Goal: Transaction & Acquisition: Book appointment/travel/reservation

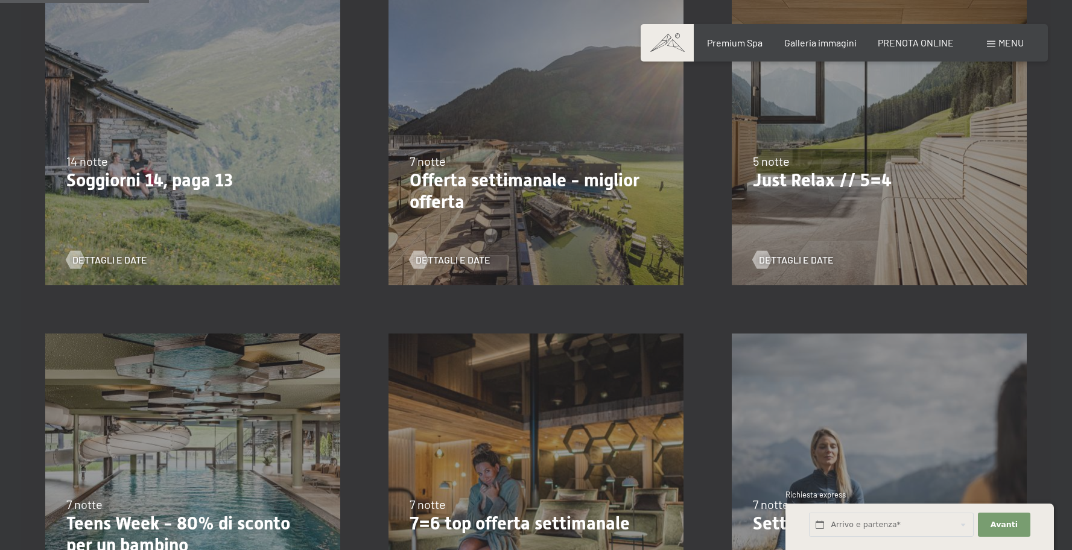
scroll to position [387, 0]
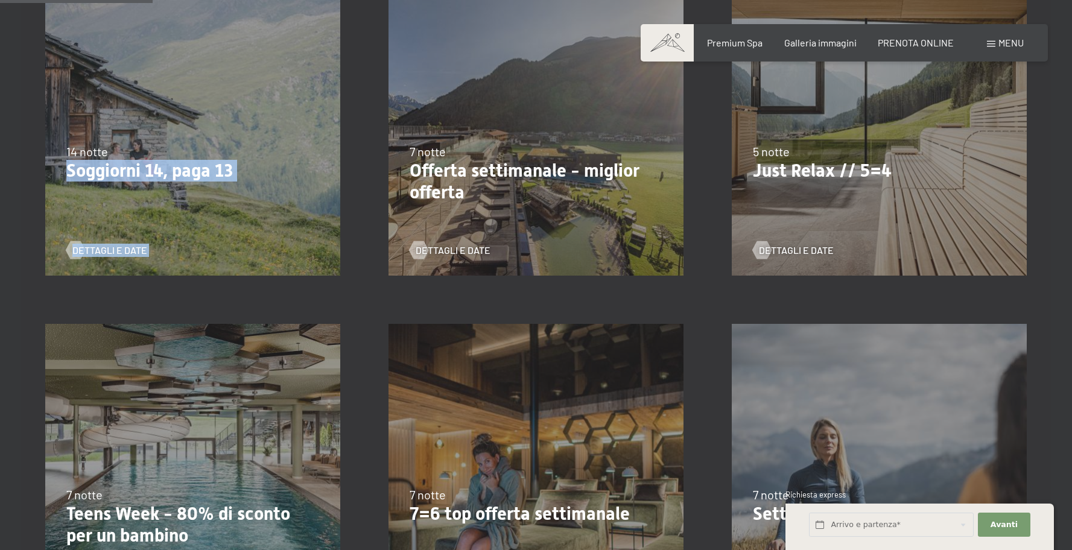
drag, startPoint x: 89, startPoint y: 153, endPoint x: 214, endPoint y: 156, distance: 124.9
click at [212, 156] on div "21/9/2025-5/10/2025 27/6/2026-9/8/2026 29/8/2026-13/9/2026 14 notte Soggiorni 1…" at bounding box center [192, 128] width 343 height 343
drag, startPoint x: 214, startPoint y: 156, endPoint x: 387, endPoint y: 165, distance: 174.0
click at [214, 156] on div "14 notte" at bounding box center [192, 151] width 253 height 17
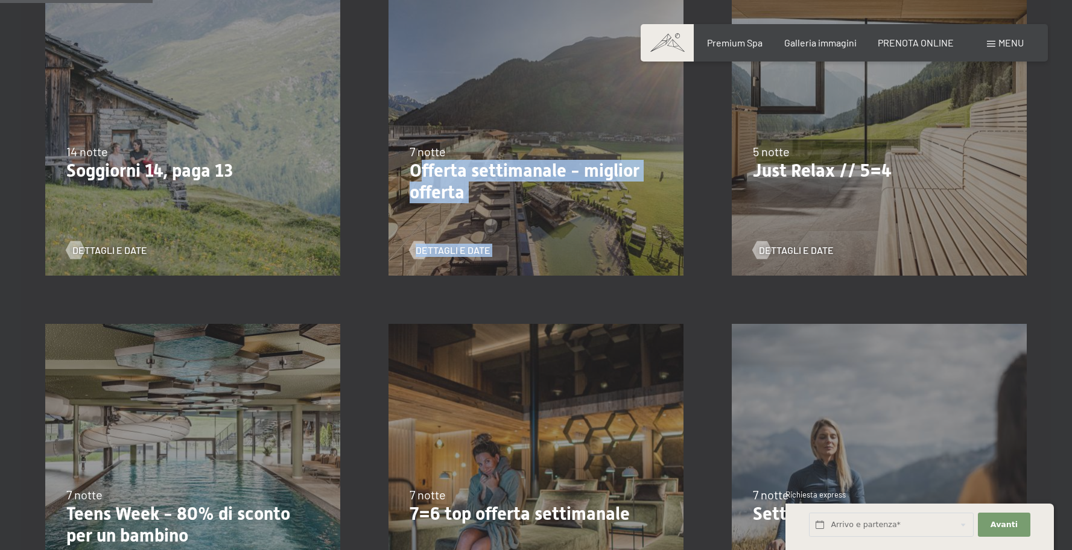
drag, startPoint x: 421, startPoint y: 165, endPoint x: 679, endPoint y: 173, distance: 257.8
click at [679, 173] on div "21/9/2025-12/4/2026 14/5/2026-21/6/2026 27/6/2026-1/3/2027 7 notte Offerta sett…" at bounding box center [535, 128] width 343 height 343
drag, startPoint x: 637, startPoint y: 180, endPoint x: 618, endPoint y: 193, distance: 23.1
click at [636, 182] on p "Offerta settimanale - miglior offerta" at bounding box center [536, 181] width 253 height 43
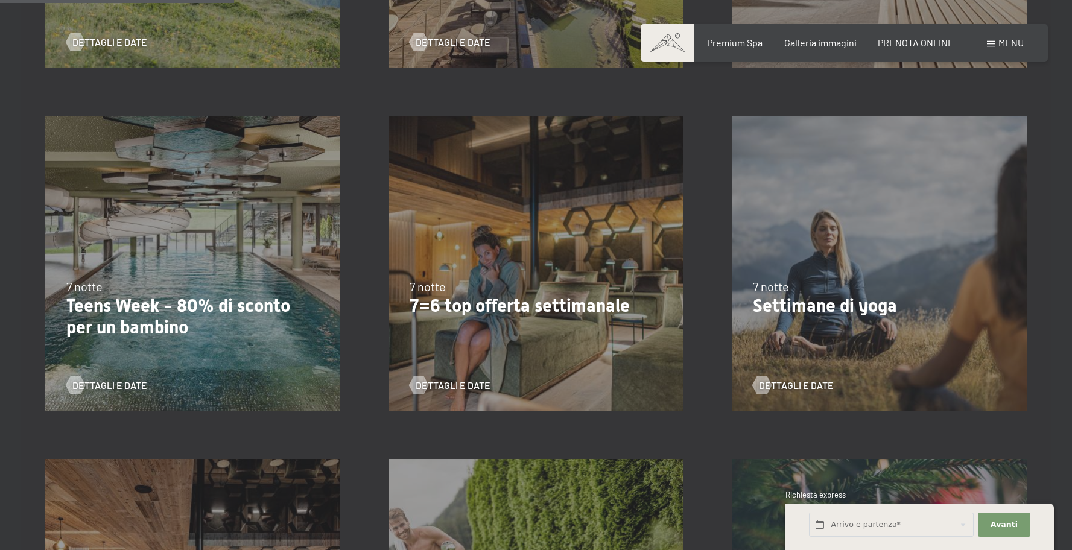
scroll to position [597, 0]
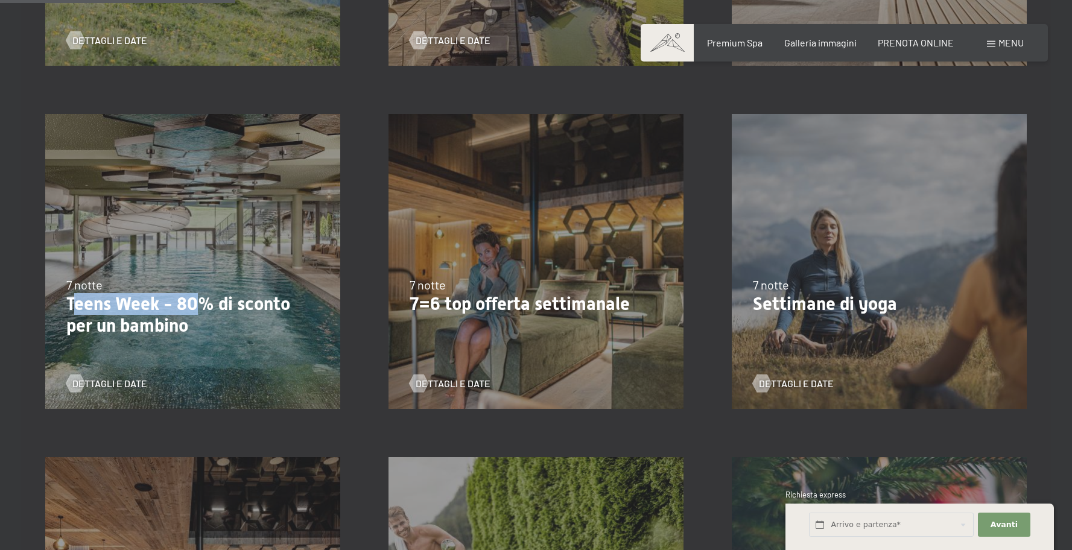
drag, startPoint x: 98, startPoint y: 302, endPoint x: 222, endPoint y: 308, distance: 123.8
click at [218, 308] on p "Teens Week - 80% di sconto per un bambino" at bounding box center [192, 314] width 253 height 43
click at [223, 308] on p "Teens Week - 80% di sconto per un bambino" at bounding box center [192, 314] width 253 height 43
drag, startPoint x: 278, startPoint y: 310, endPoint x: 95, endPoint y: 304, distance: 182.9
click at [95, 304] on p "Teens Week - 80% di sconto per un bambino" at bounding box center [192, 314] width 253 height 43
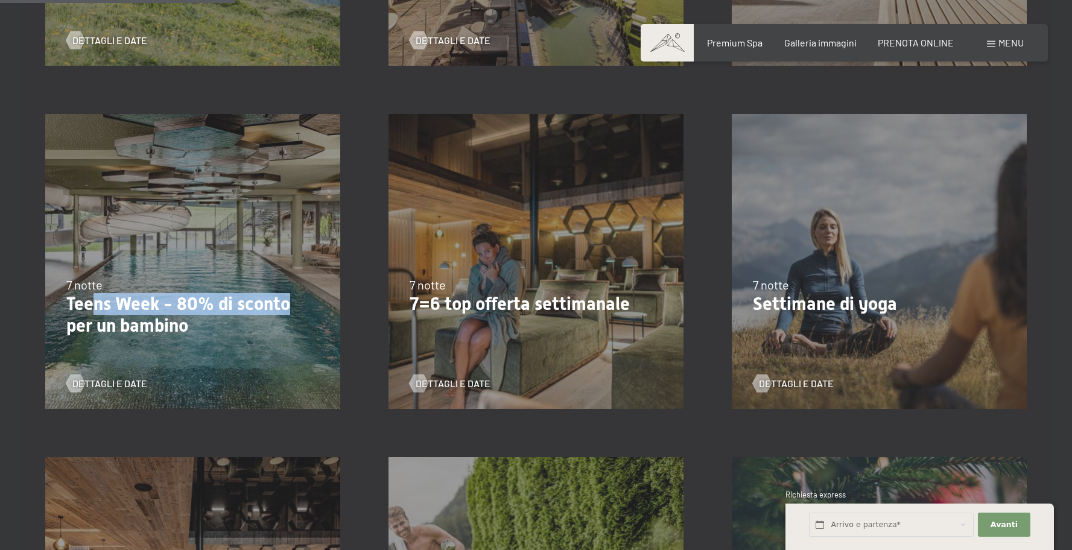
click at [95, 304] on p "Teens Week - 80% di sconto per un bambino" at bounding box center [192, 314] width 253 height 43
drag, startPoint x: 71, startPoint y: 308, endPoint x: 306, endPoint y: 322, distance: 235.1
click at [306, 322] on p "Teens Week - 80% di sconto per un bambino" at bounding box center [192, 314] width 253 height 43
drag, startPoint x: 306, startPoint y: 322, endPoint x: 279, endPoint y: 331, distance: 28.0
click at [306, 322] on p "Teens Week - 80% di sconto per un bambino" at bounding box center [192, 314] width 253 height 43
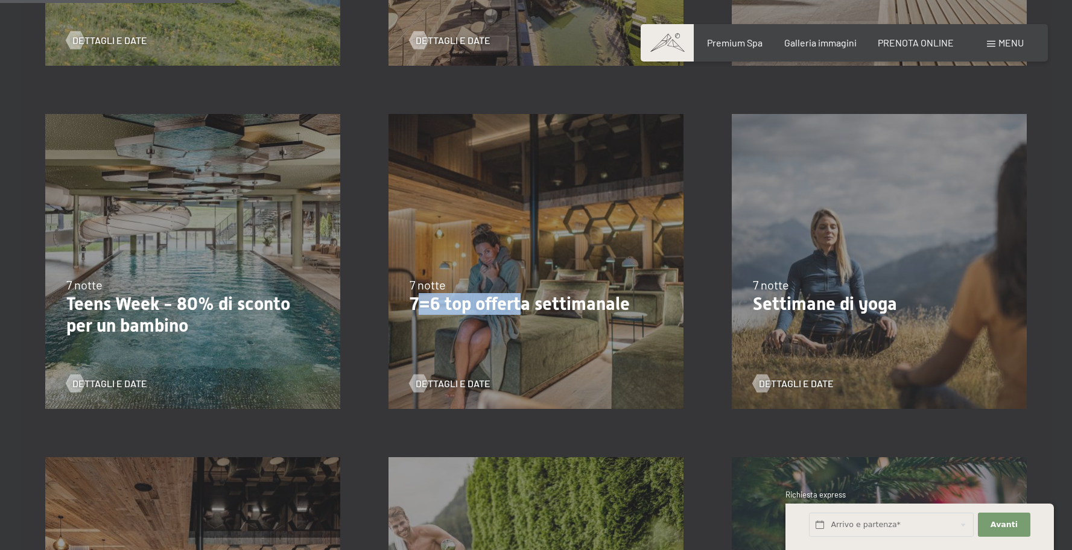
drag, startPoint x: 416, startPoint y: 296, endPoint x: 552, endPoint y: 302, distance: 136.5
click at [530, 303] on p "7=6 top offerta settimanale" at bounding box center [536, 304] width 253 height 22
click at [567, 302] on p "7=6 top offerta settimanale" at bounding box center [536, 304] width 253 height 22
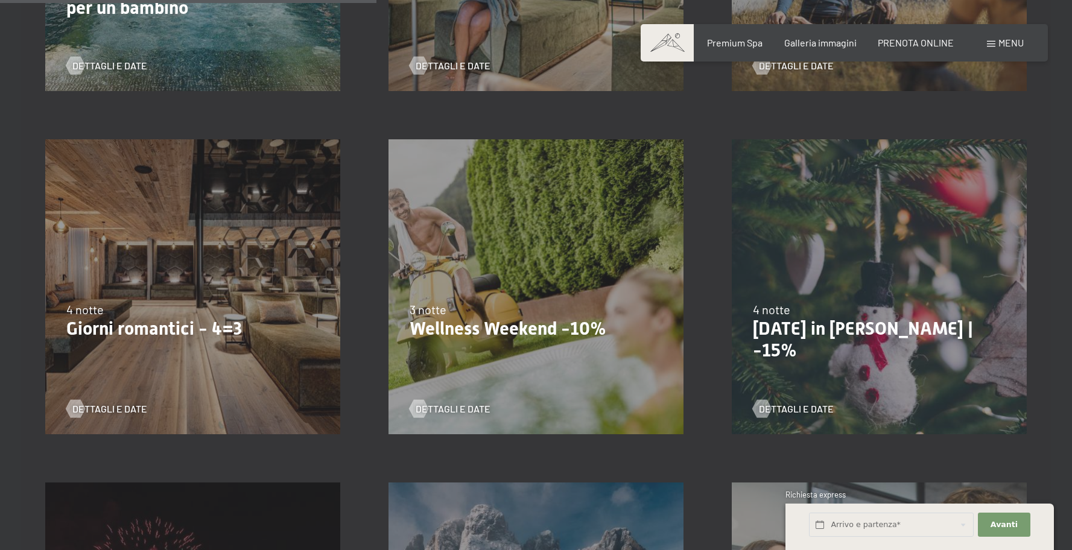
scroll to position [955, 0]
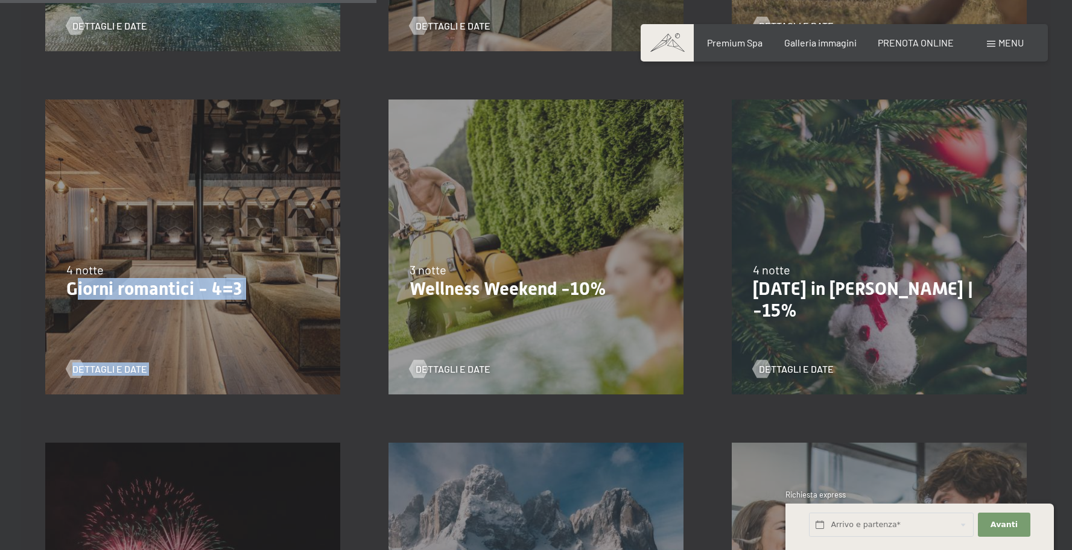
drag, startPoint x: 74, startPoint y: 282, endPoint x: 293, endPoint y: 301, distance: 219.9
click at [293, 301] on div "9/11/2025-5/12/2025 8/12/2025-19/12/2025 11/1/2026-23/1/2026 8/3/2026-27/3/2026…" at bounding box center [192, 246] width 343 height 343
click at [147, 363] on span "Dettagli e Date" at bounding box center [121, 369] width 75 height 13
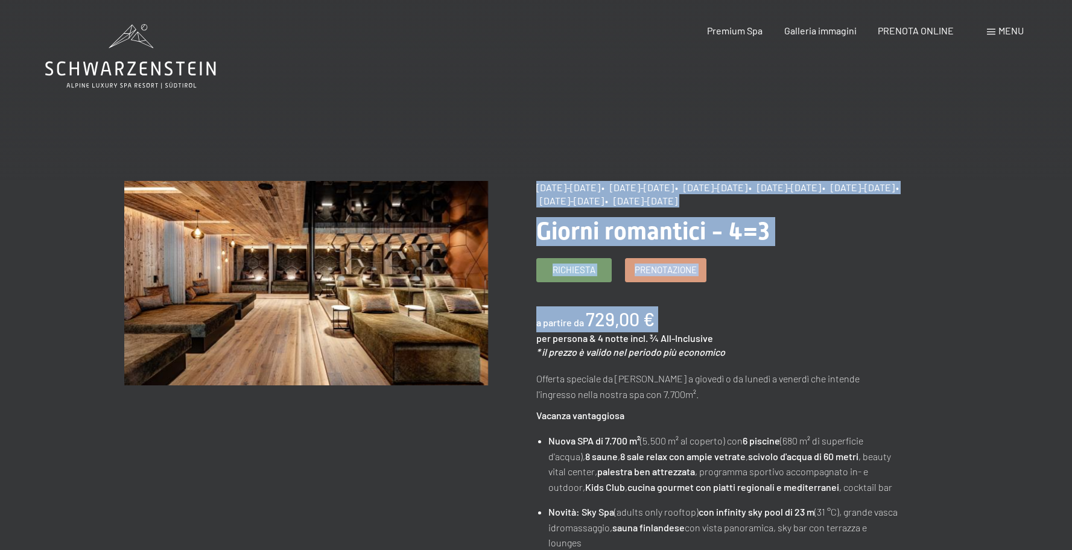
drag, startPoint x: 533, startPoint y: 326, endPoint x: 721, endPoint y: 327, distance: 187.6
click at [721, 327] on div "a partire da 729,00 € per persona & 4 notte incl. ¾ All-Inclusive * il prezzo è…" at bounding box center [718, 332] width 364 height 52
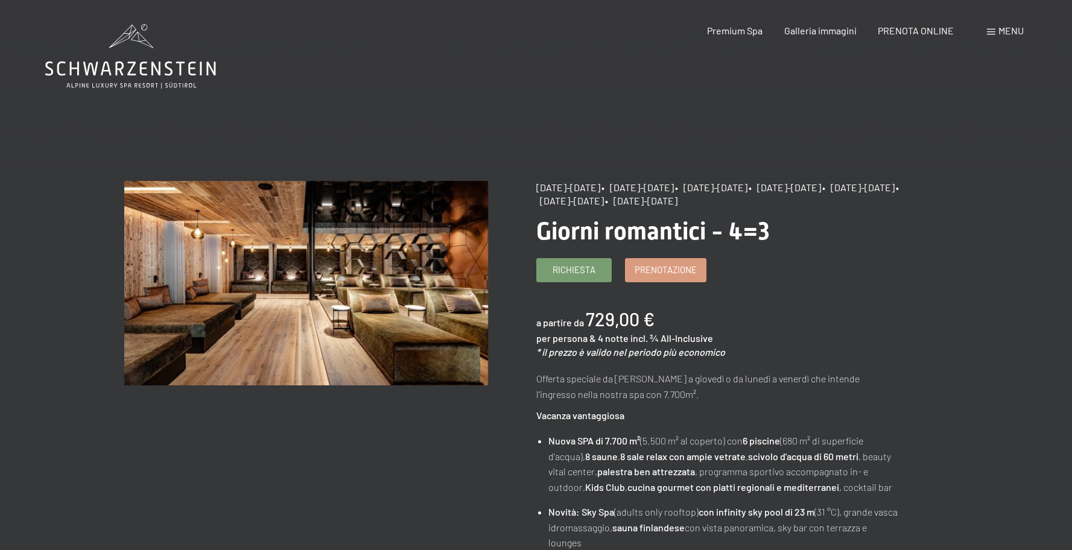
drag, startPoint x: 545, startPoint y: 224, endPoint x: 957, endPoint y: 248, distance: 412.8
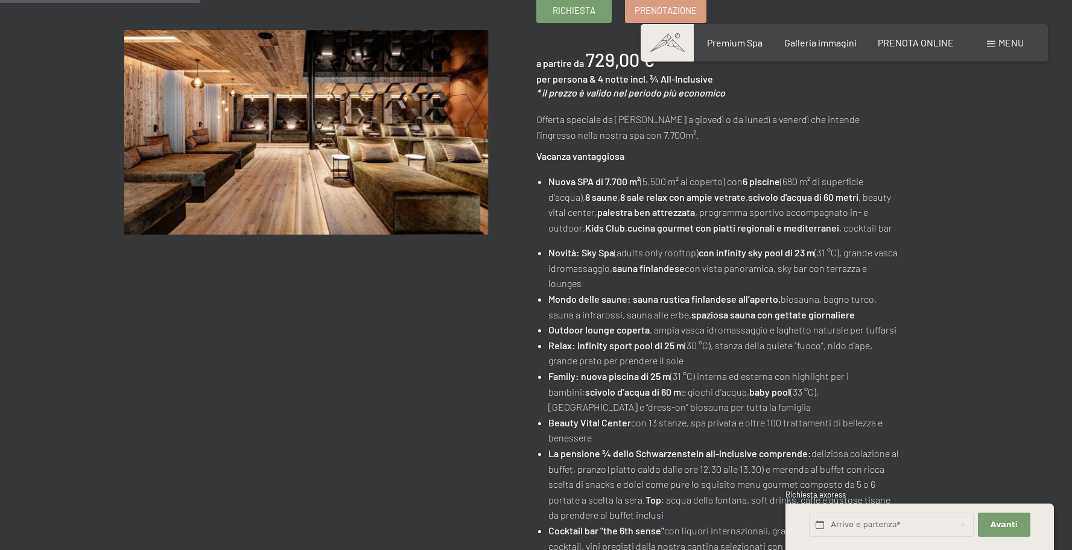
scroll to position [182, 0]
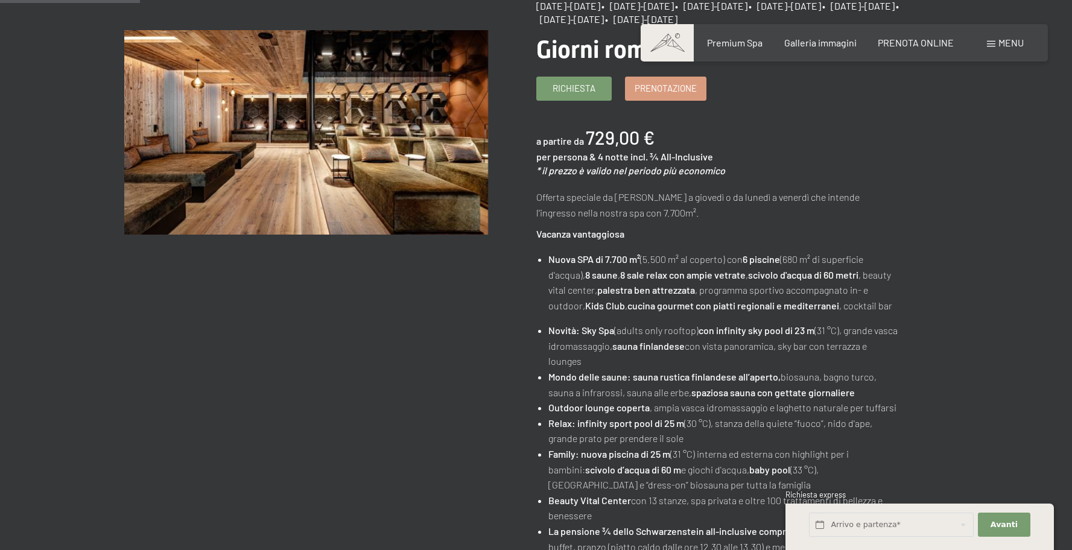
click at [924, 299] on div "9/11/2025-5/12/2025 • 8/12/2025-19/12/2025 • 11/1/2026-23/1/2026 • 8/3/2026-27/…" at bounding box center [742, 454] width 412 height 911
click at [871, 532] on input "text" at bounding box center [891, 525] width 165 height 25
drag, startPoint x: 1057, startPoint y: 244, endPoint x: 1034, endPoint y: 252, distance: 24.2
click at [1052, 245] on div "cambia offerta (10 / 16) 9/11/2025-5/12/2025 • 8/12/2025-19/12/2025 • 11/1/2026…" at bounding box center [536, 454] width 1072 height 911
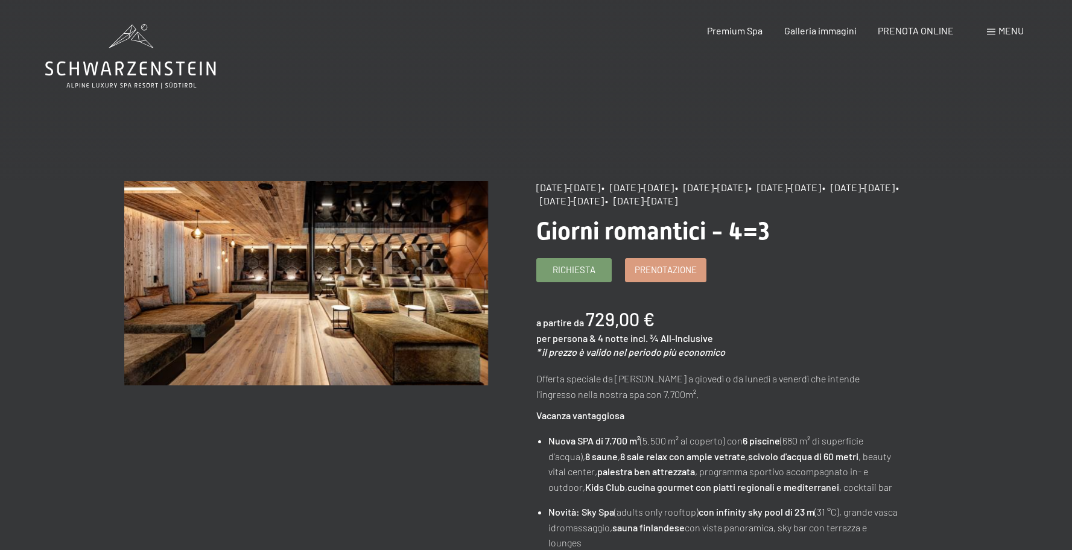
click at [132, 66] on icon at bounding box center [130, 56] width 171 height 65
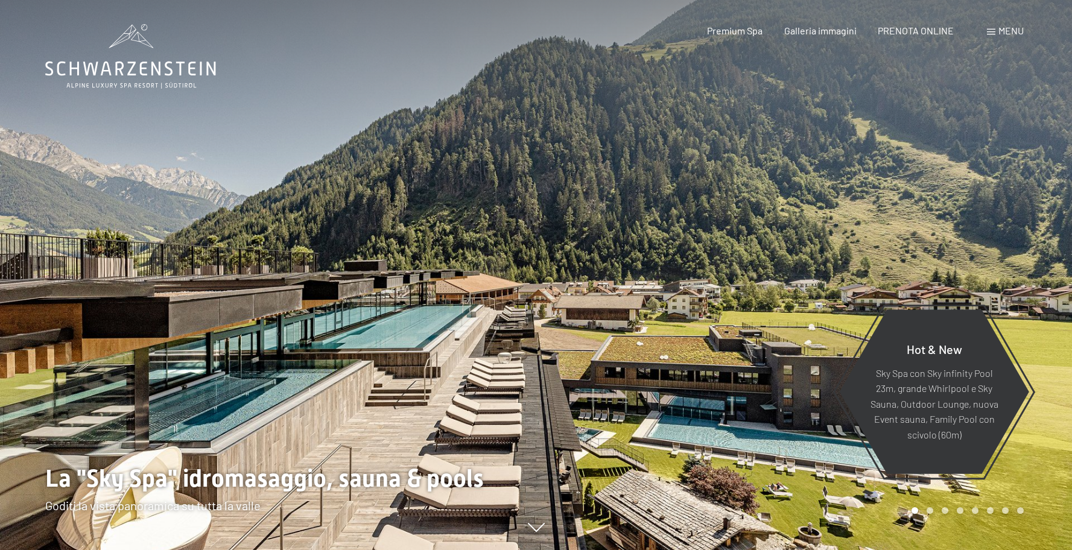
click at [957, 239] on div at bounding box center [804, 275] width 536 height 550
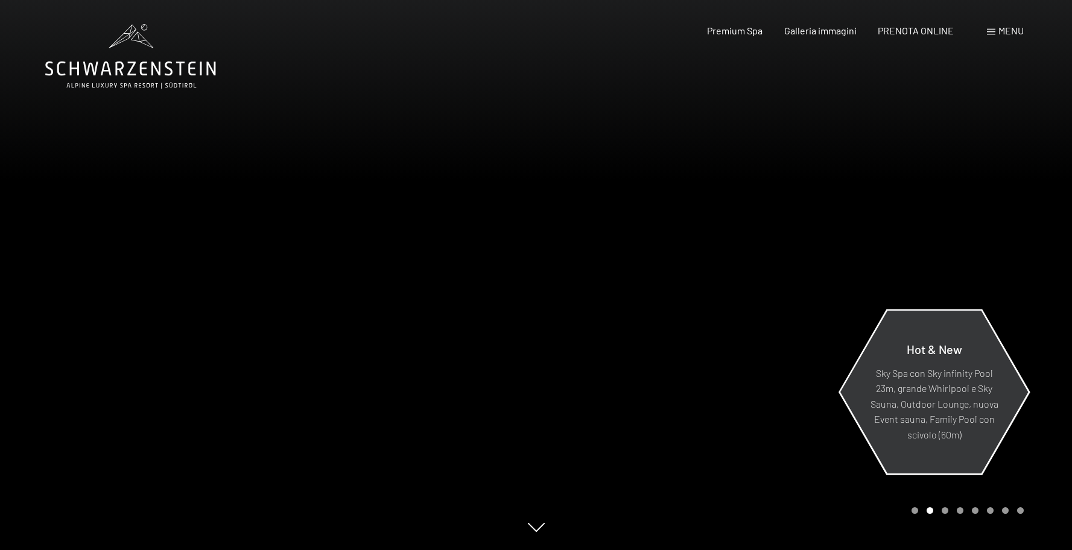
click at [960, 414] on p "Sky Spa con Sky infinity Pool 23m, grande Whirlpool e Sky Sauna, Outdoor Lounge…" at bounding box center [934, 403] width 131 height 77
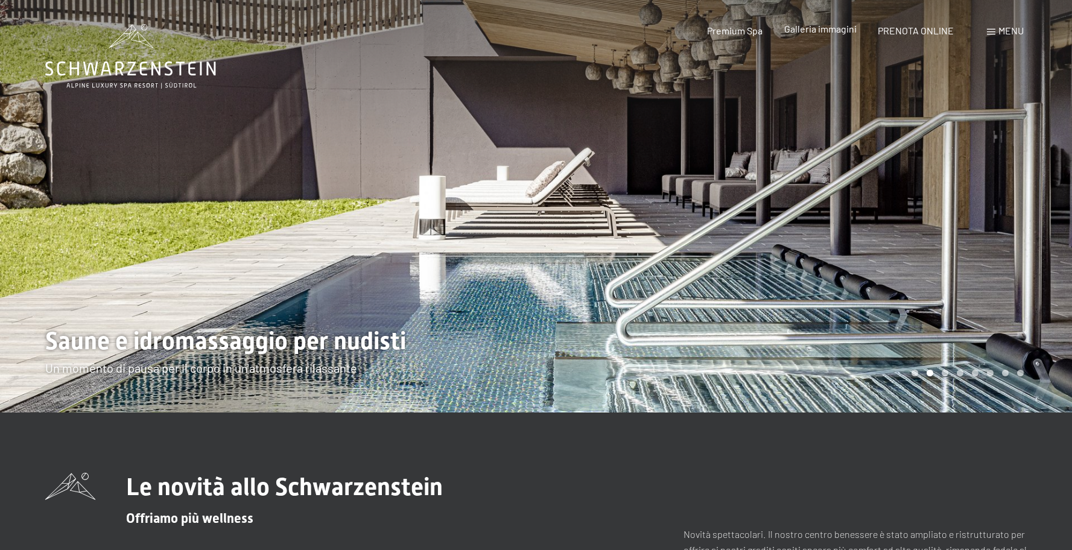
click at [808, 32] on span "Galleria immagini" at bounding box center [820, 28] width 72 height 11
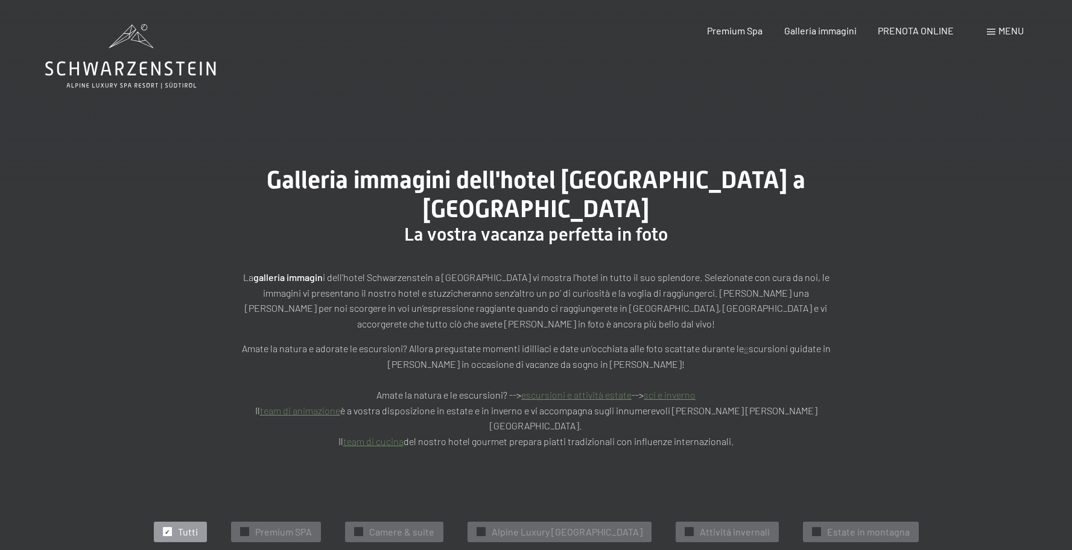
click at [125, 78] on icon at bounding box center [130, 56] width 171 height 65
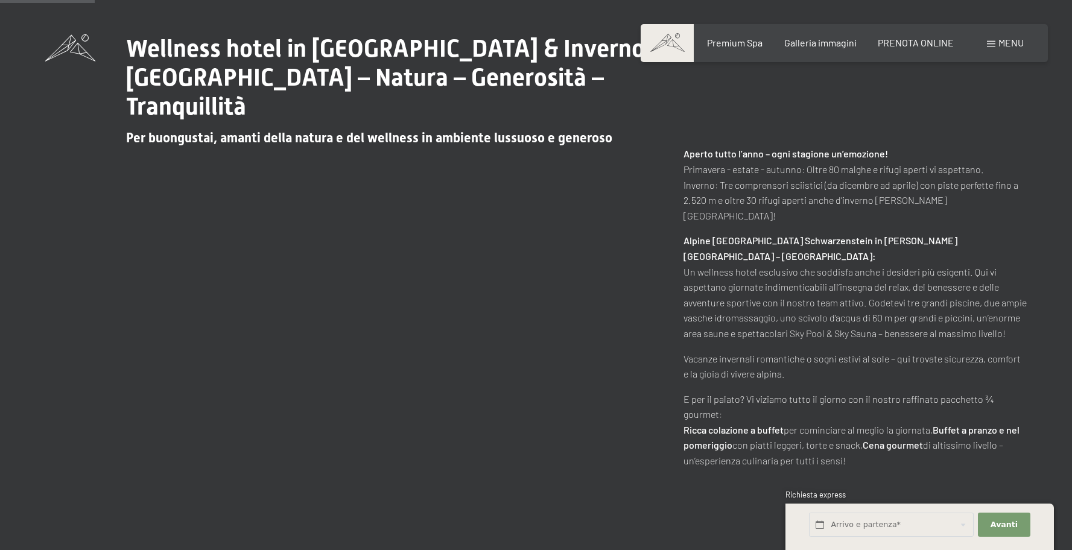
scroll to position [608, 0]
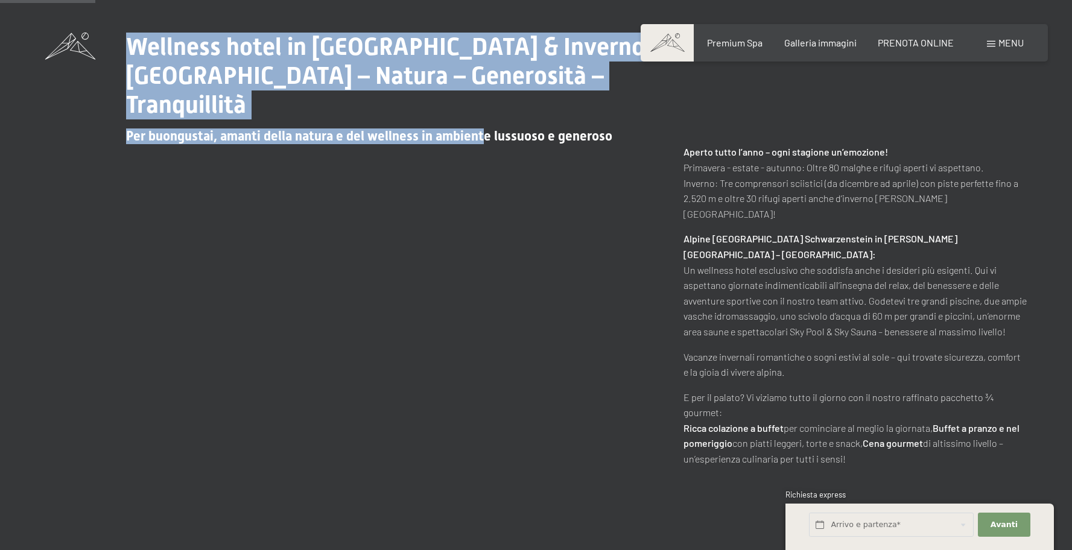
drag, startPoint x: 120, startPoint y: 45, endPoint x: 501, endPoint y: 136, distance: 392.0
click at [496, 139] on div "Wellness hotel in [GEOGRAPHIC_DATA] & Inverno / [GEOGRAPHIC_DATA] – Natura – Ge…" at bounding box center [359, 89] width 628 height 112
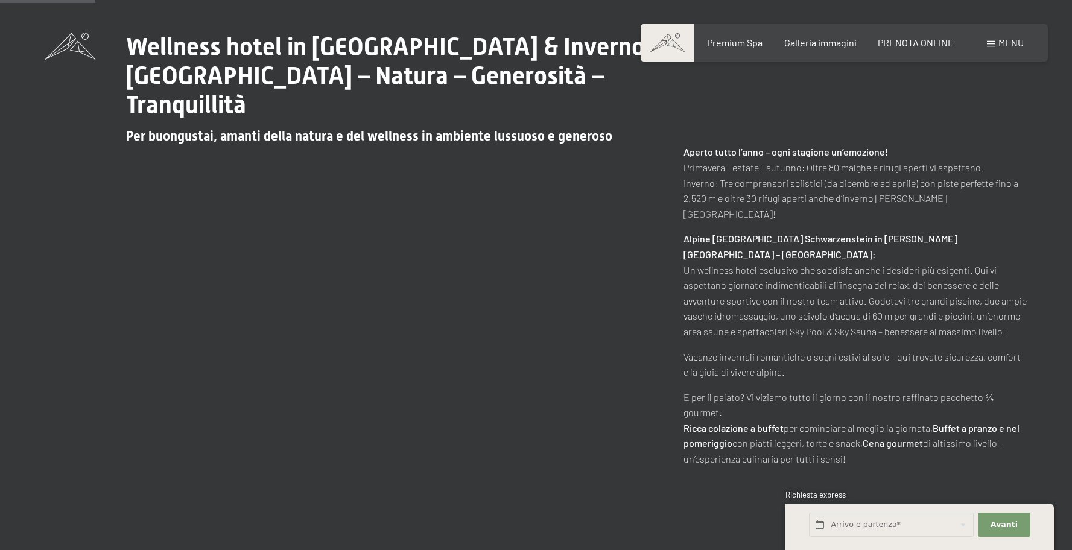
click at [471, 247] on div "Wellness hotel in [GEOGRAPHIC_DATA] & Inverno / [GEOGRAPHIC_DATA] – Natura – Ge…" at bounding box center [536, 250] width 982 height 434
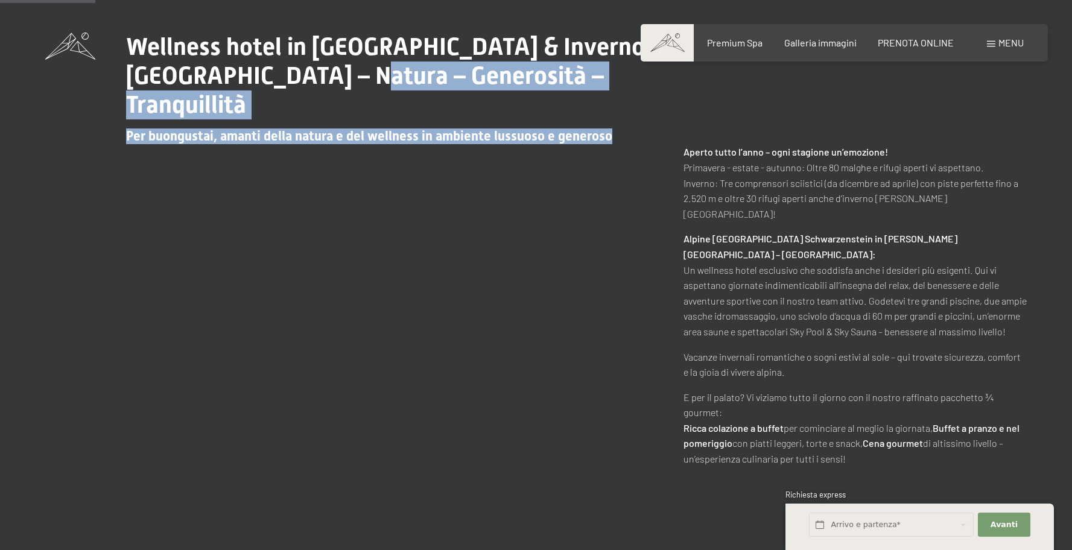
drag, startPoint x: 467, startPoint y: 249, endPoint x: 349, endPoint y: 74, distance: 211.3
click at [341, 76] on div "Wellness hotel in [GEOGRAPHIC_DATA] & Inverno / [GEOGRAPHIC_DATA] – Natura – Ge…" at bounding box center [536, 250] width 982 height 434
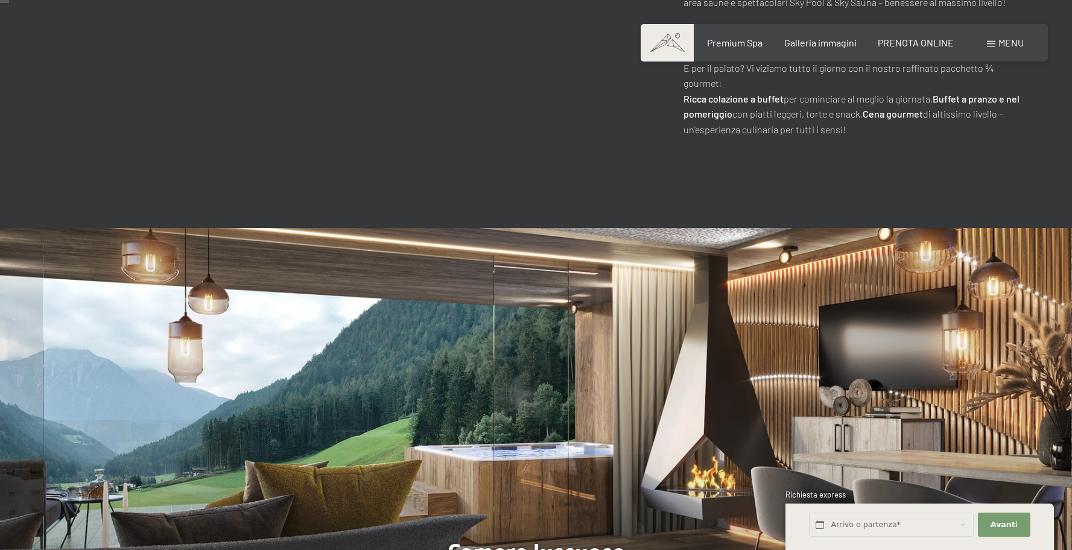
scroll to position [0, 0]
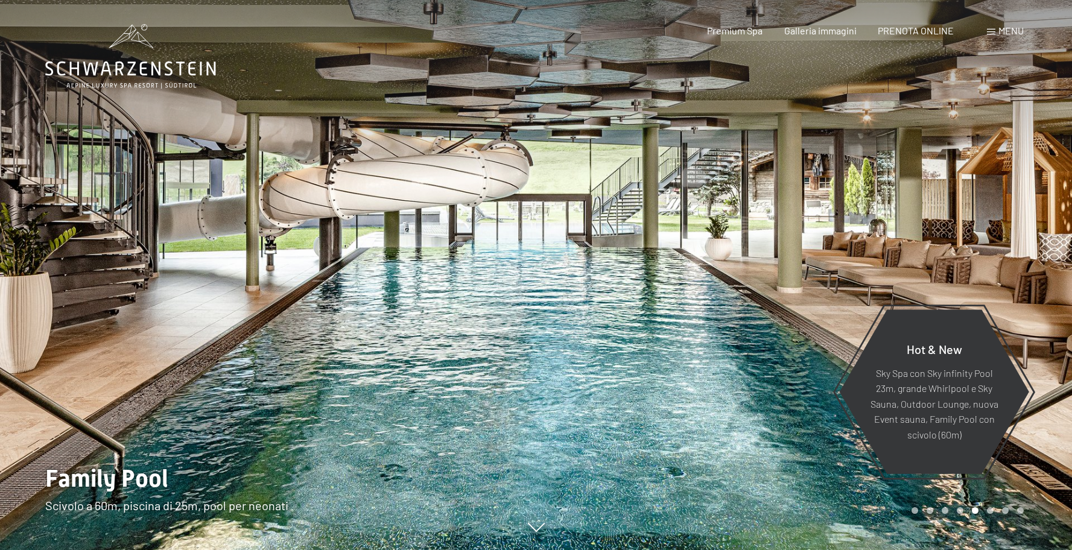
click at [886, 211] on div at bounding box center [804, 275] width 536 height 550
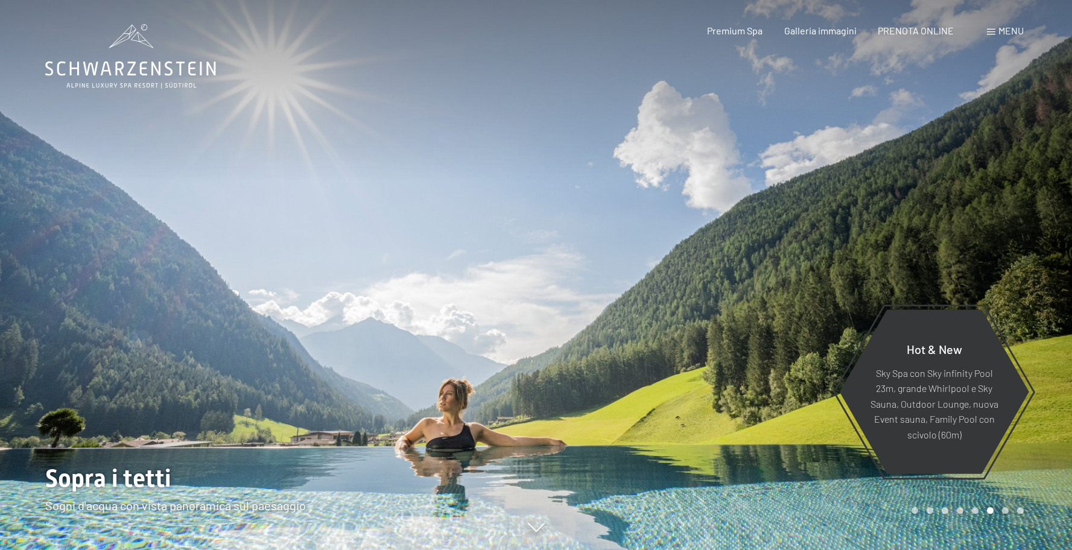
click at [977, 210] on div at bounding box center [804, 275] width 536 height 550
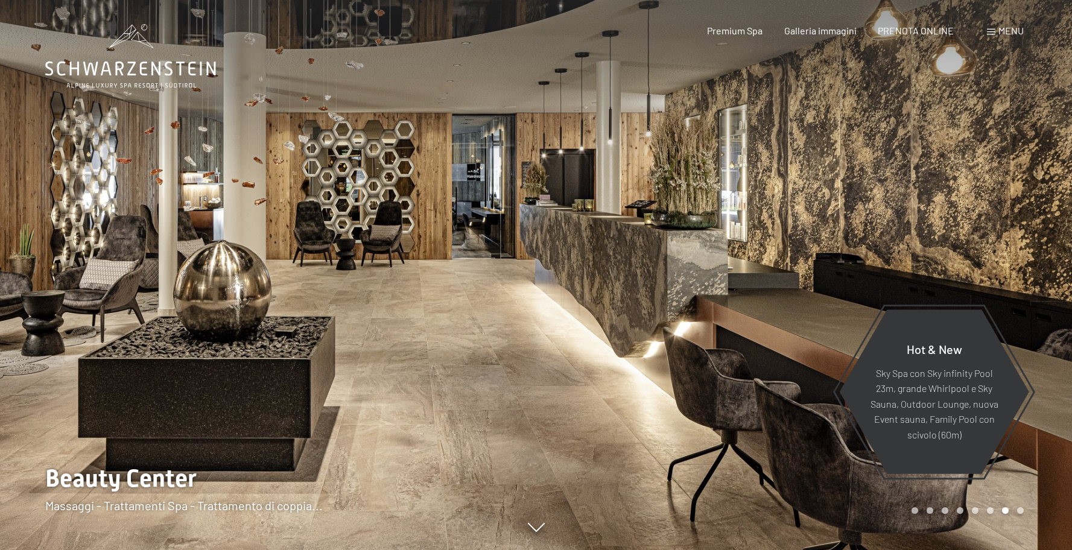
drag, startPoint x: 100, startPoint y: 191, endPoint x: 459, endPoint y: 203, distance: 359.8
click at [100, 191] on div at bounding box center [268, 275] width 536 height 550
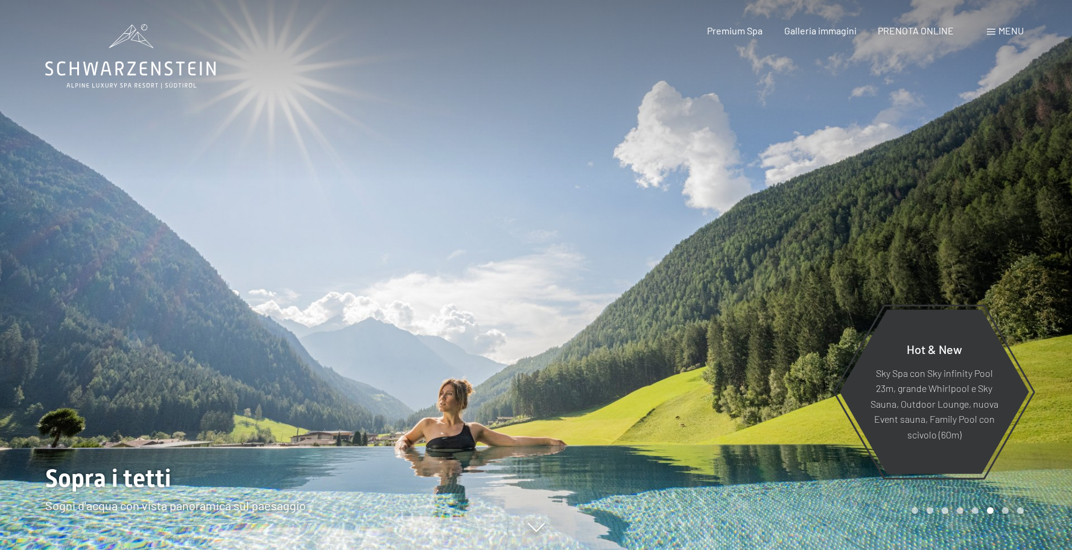
click at [133, 58] on icon at bounding box center [130, 56] width 171 height 65
